Goal: Book appointment/travel/reservation

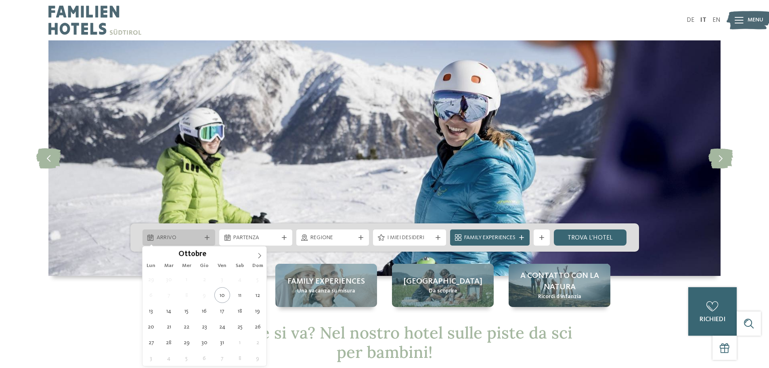
click at [182, 239] on span "Arrivo" at bounding box center [179, 238] width 45 height 8
click at [258, 257] on icon at bounding box center [260, 256] width 6 height 6
type div "[DATE]"
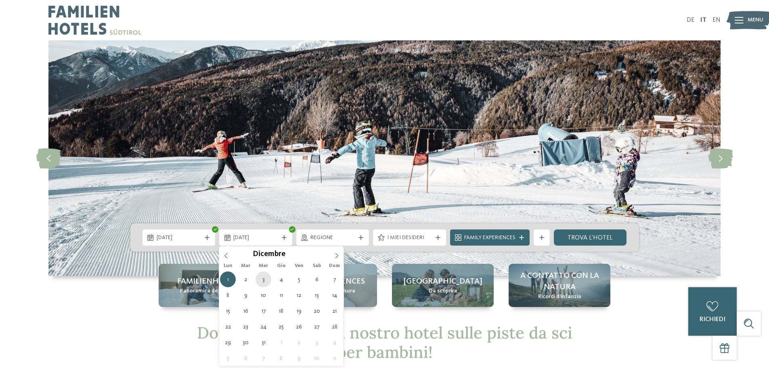
type div "[DATE]"
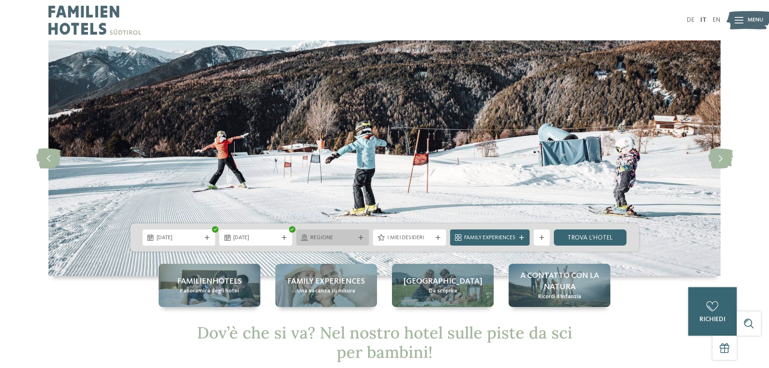
click at [358, 237] on icon at bounding box center [360, 237] width 5 height 5
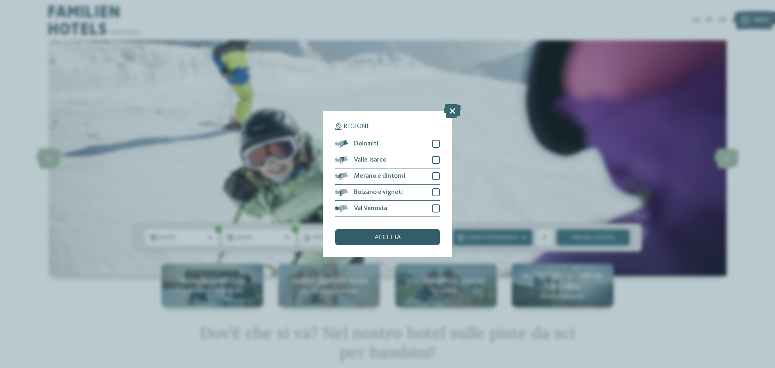
click at [389, 239] on span "accetta" at bounding box center [388, 237] width 26 height 6
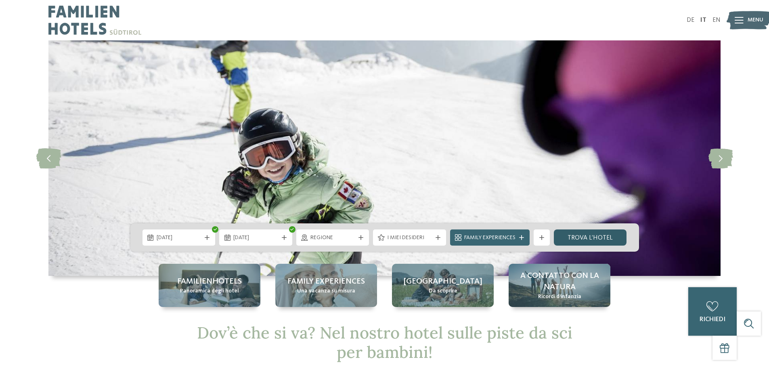
click at [578, 239] on link "trova l’hotel" at bounding box center [590, 237] width 73 height 16
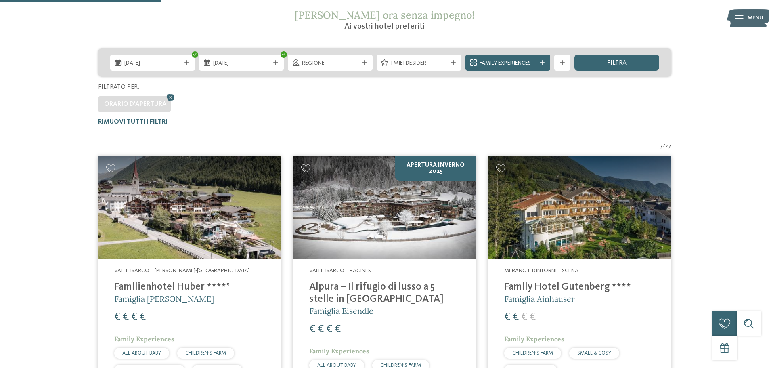
scroll to position [144, 0]
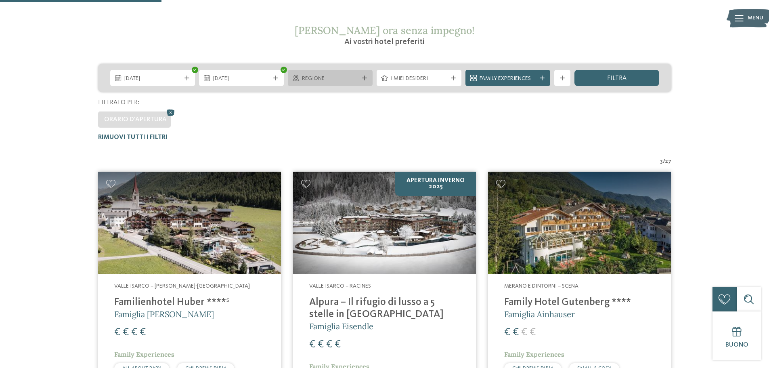
click at [306, 80] on span "Regione" at bounding box center [330, 79] width 57 height 8
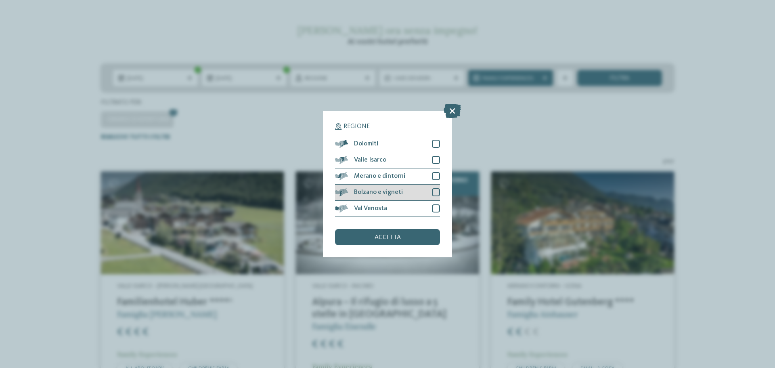
click at [403, 189] on div "Bolzano e vigneti" at bounding box center [387, 192] width 105 height 16
click at [392, 241] on div "accetta" at bounding box center [387, 237] width 105 height 16
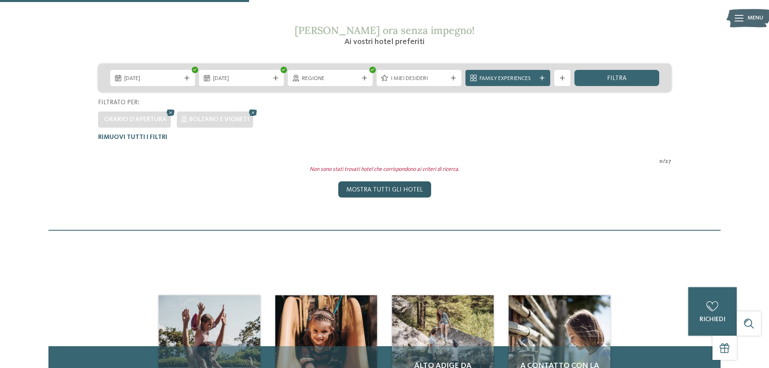
click at [363, 192] on div "Mostra tutti gli hotel" at bounding box center [384, 189] width 93 height 16
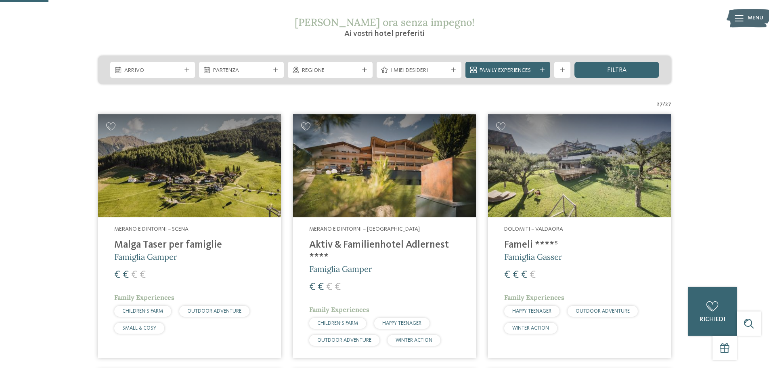
scroll to position [135, 0]
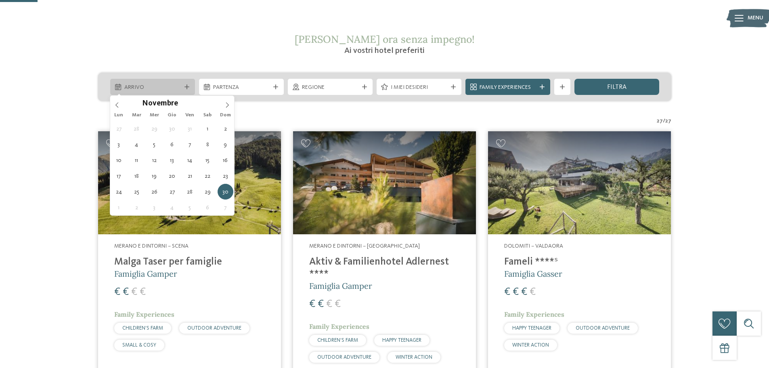
click at [163, 88] on span "Arrivo" at bounding box center [152, 88] width 57 height 8
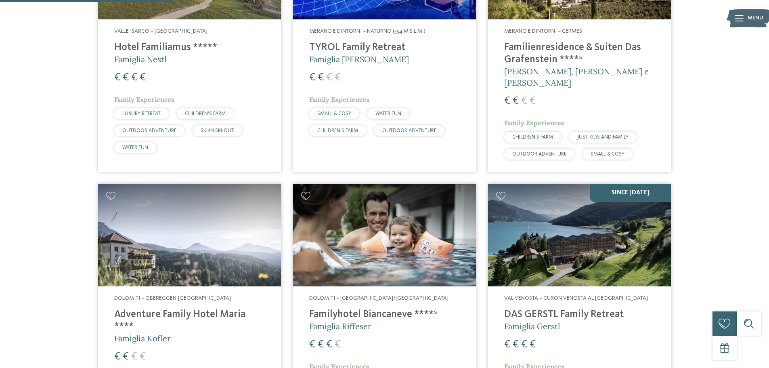
scroll to position [619, 0]
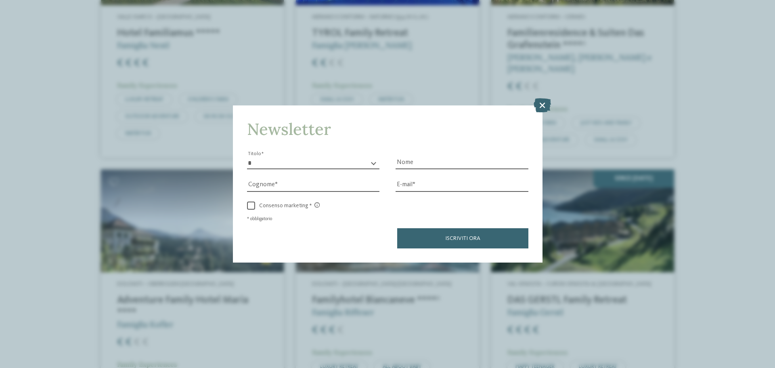
click at [331, 162] on select "* ****** ******* ******** ******" at bounding box center [313, 163] width 133 height 12
click at [544, 106] on icon at bounding box center [542, 105] width 17 height 14
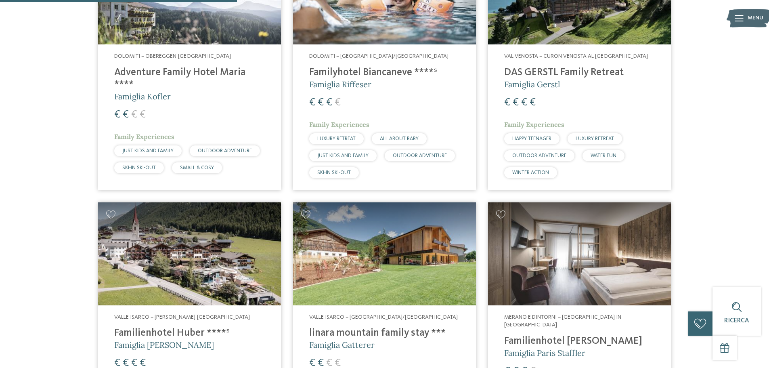
scroll to position [861, 0]
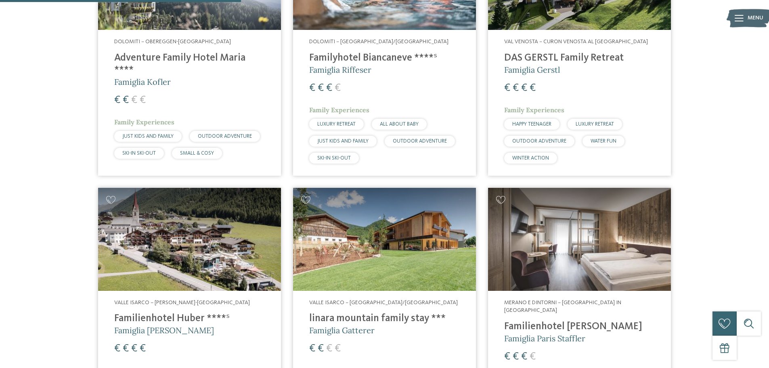
click at [206, 93] on div "€ € € €" at bounding box center [189, 100] width 151 height 15
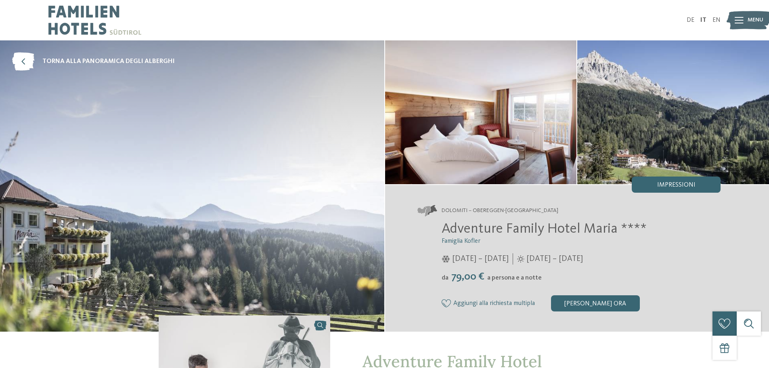
click at [749, 23] on span "Menu" at bounding box center [755, 20] width 16 height 8
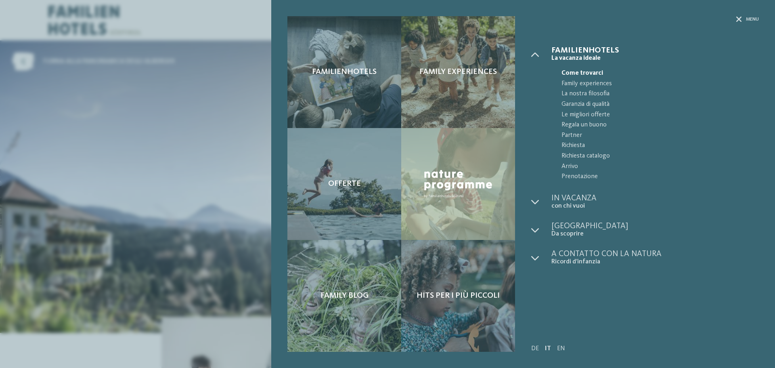
click at [178, 84] on div "Familienhotels Family experiences Offerte" at bounding box center [387, 184] width 775 height 368
